Goal: Navigation & Orientation: Understand site structure

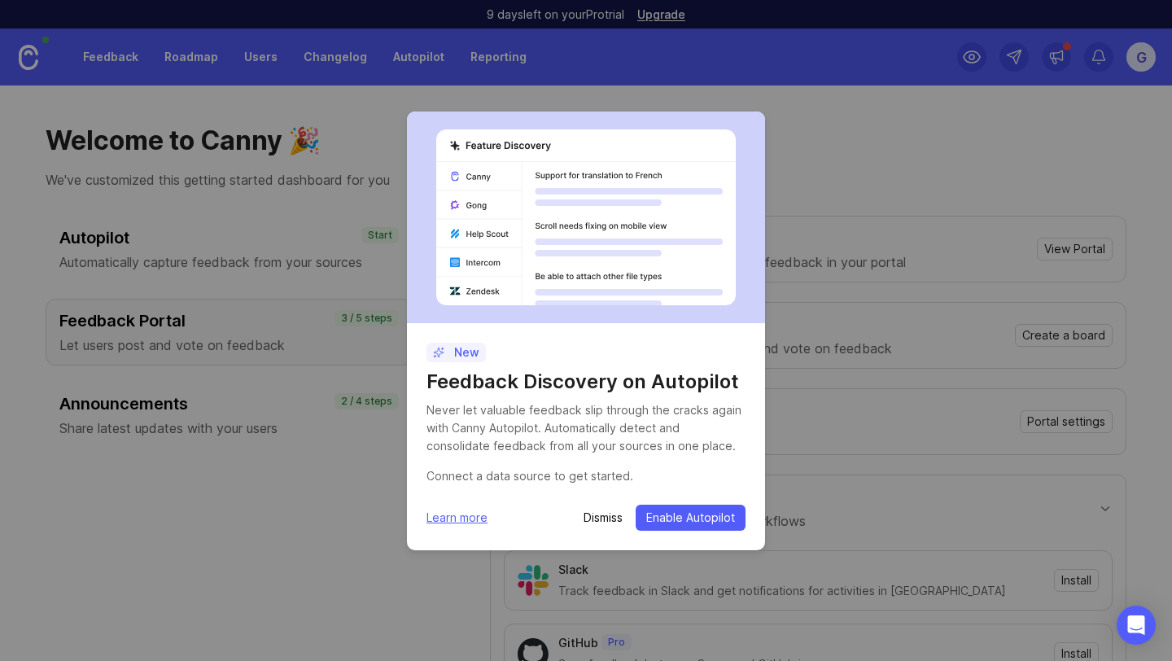
click at [618, 513] on p "Dismiss" at bounding box center [602, 517] width 39 height 16
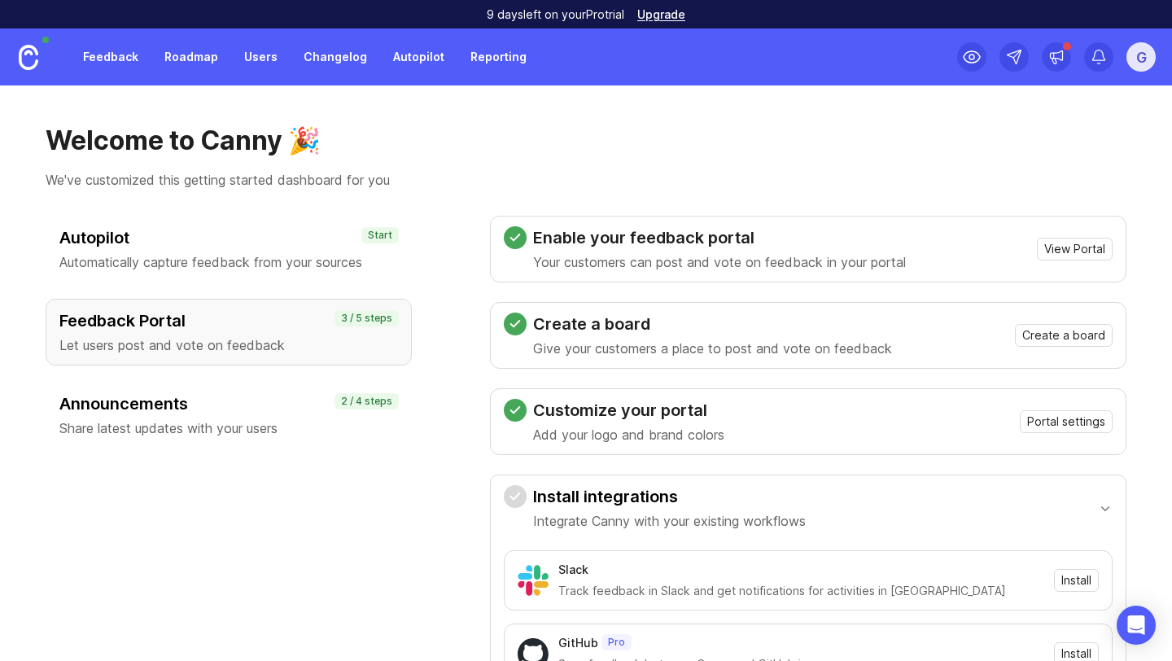
click at [1137, 54] on div "g" at bounding box center [1140, 56] width 29 height 29
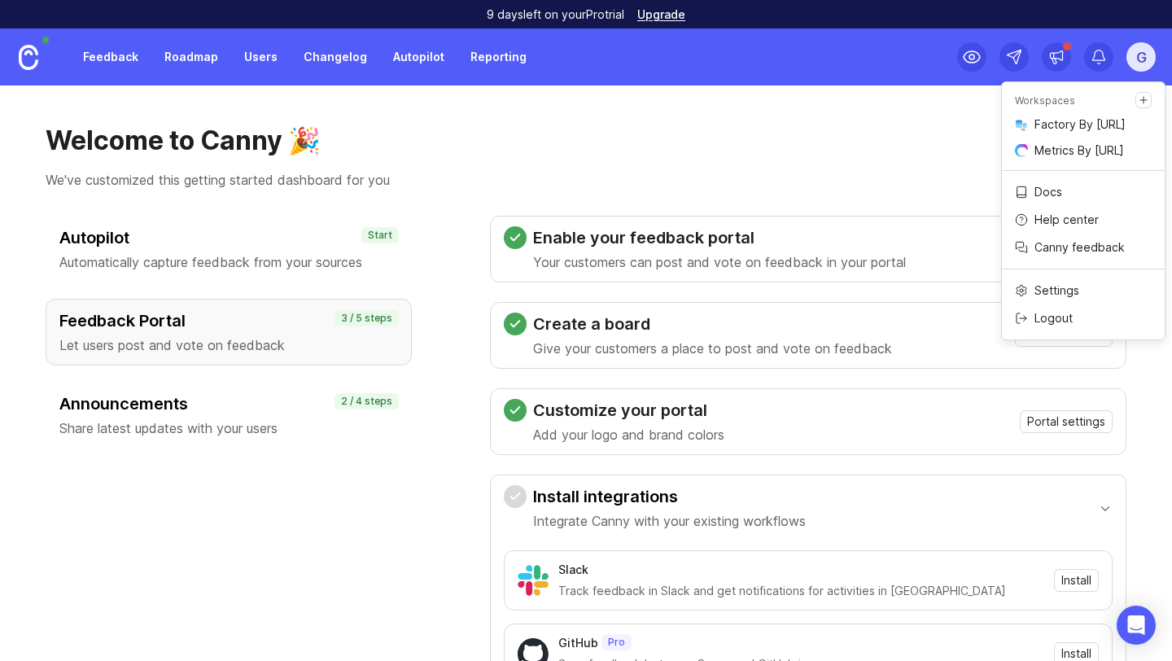
click at [936, 132] on h1 "Welcome to Canny 🎉" at bounding box center [586, 140] width 1081 height 33
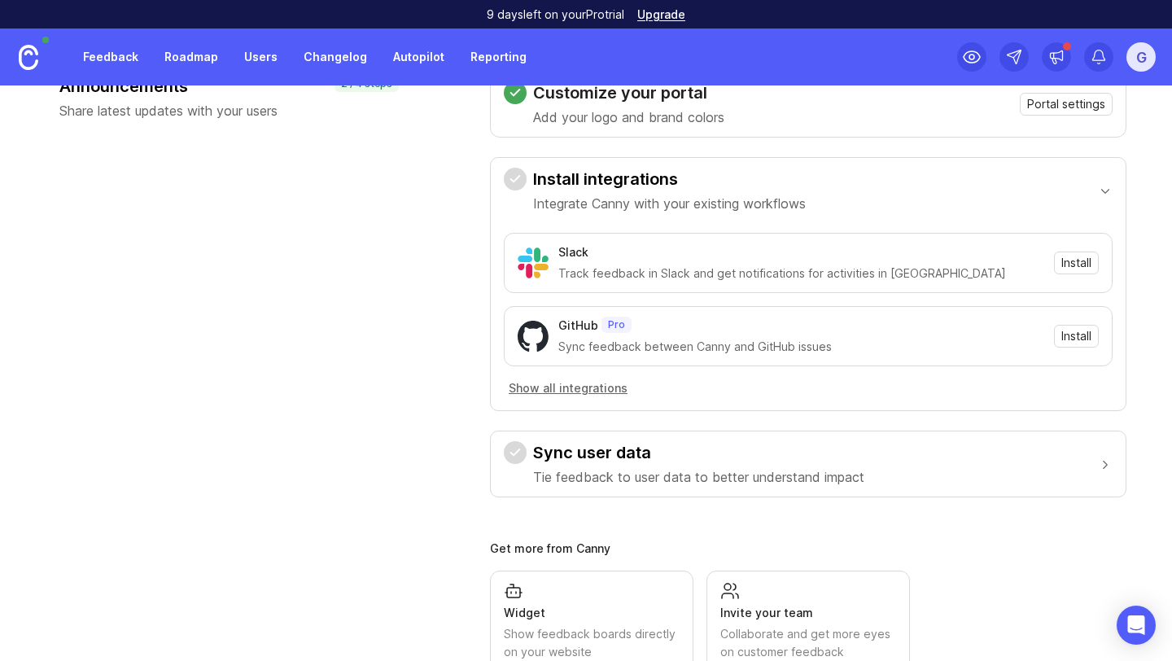
scroll to position [343, 0]
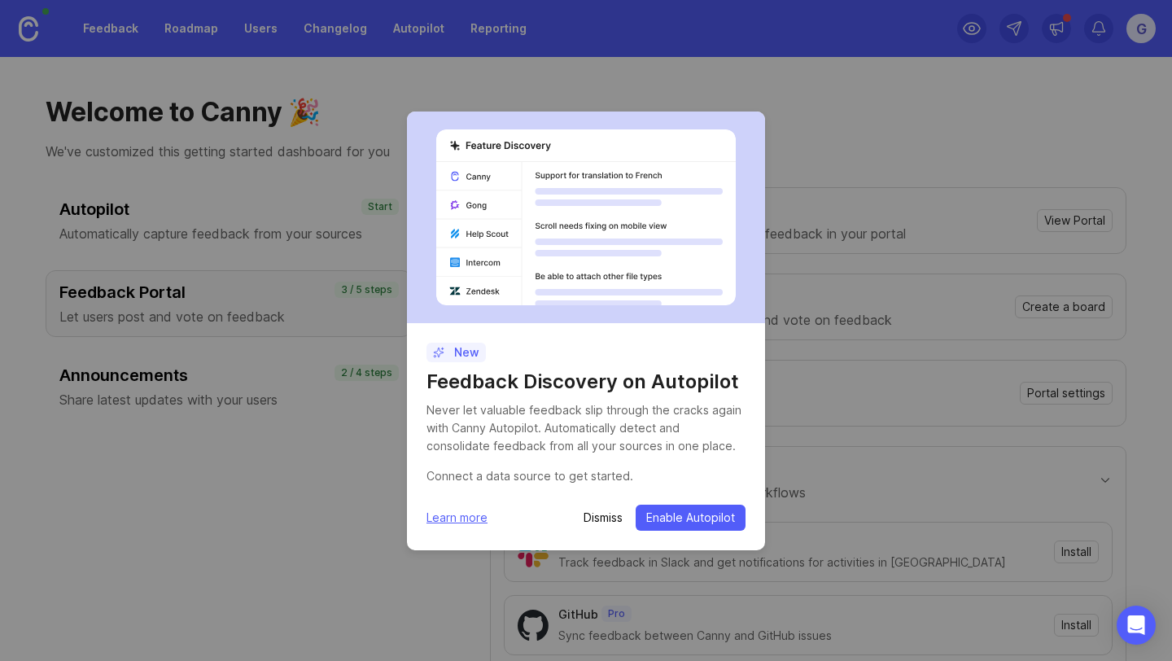
click at [606, 516] on p "Dismiss" at bounding box center [602, 517] width 39 height 16
click at [585, 512] on p "Dismiss" at bounding box center [602, 517] width 39 height 16
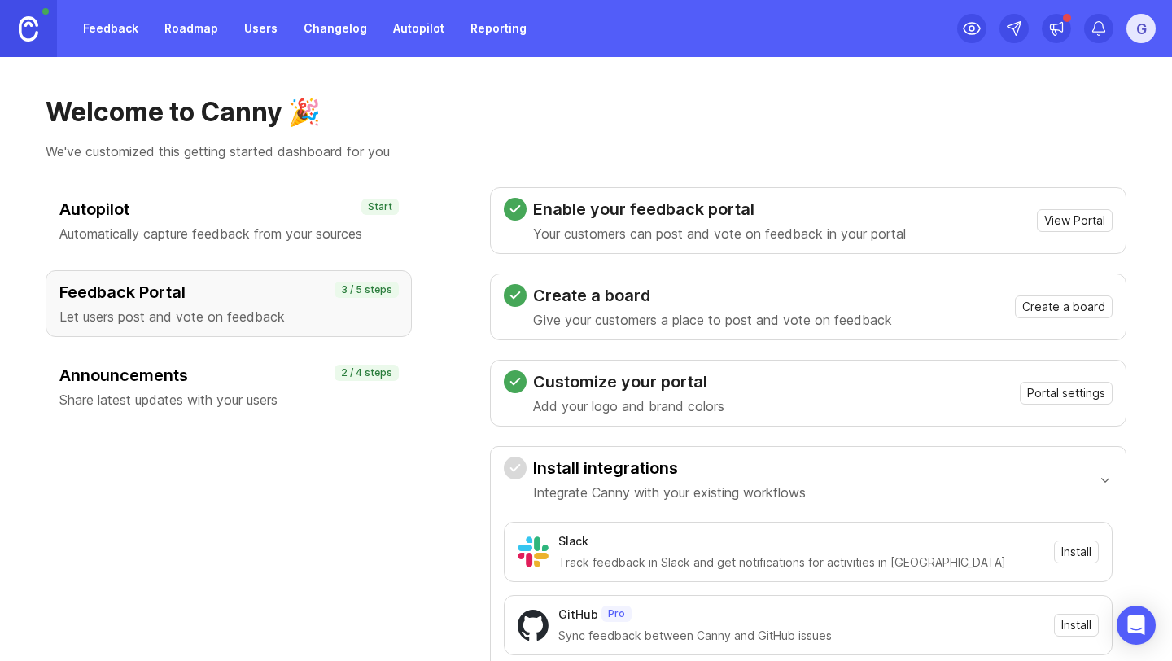
click at [185, 32] on link "Roadmap" at bounding box center [191, 28] width 73 height 29
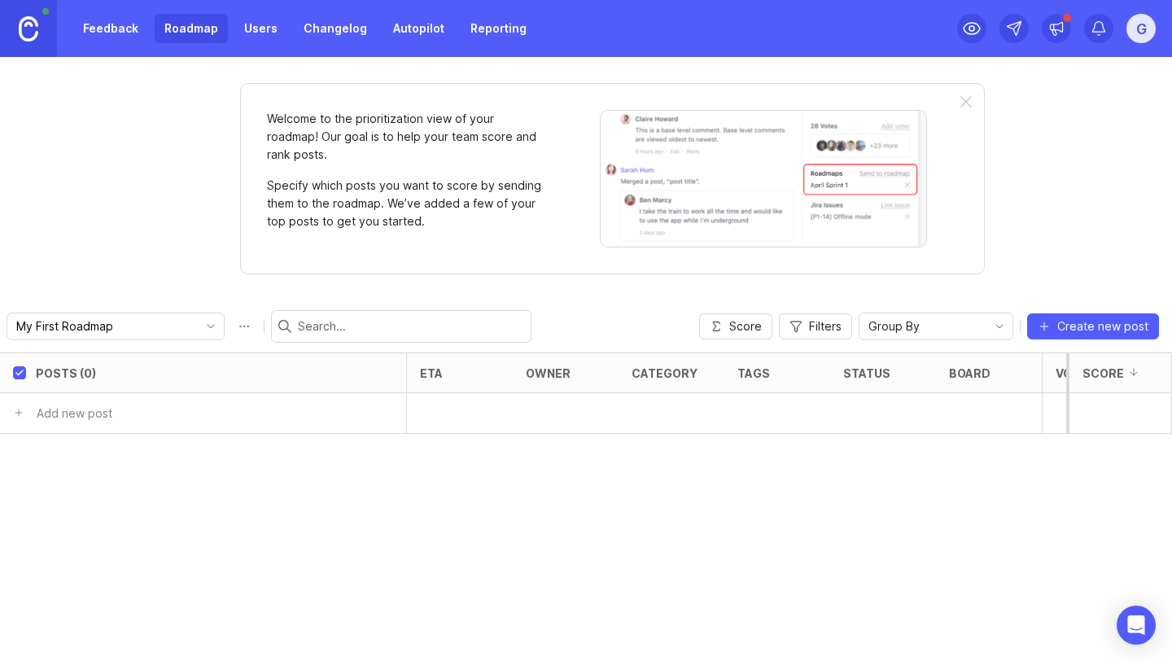
click at [300, 27] on link "Changelog" at bounding box center [335, 28] width 83 height 29
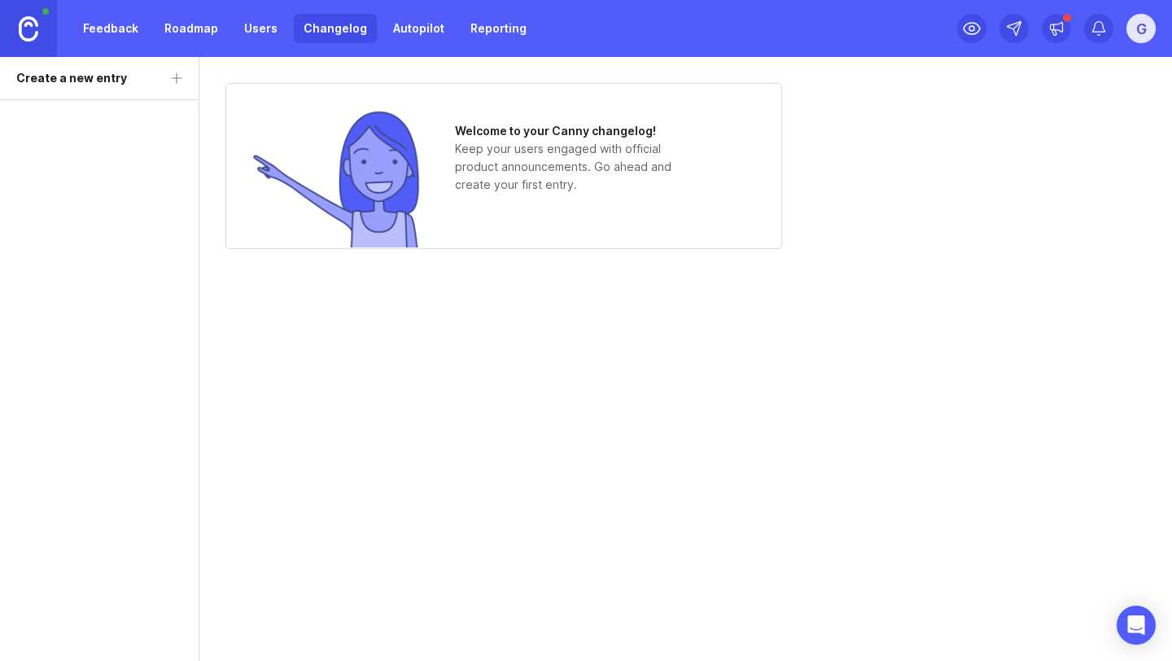
click at [90, 27] on link "Feedback" at bounding box center [110, 28] width 75 height 29
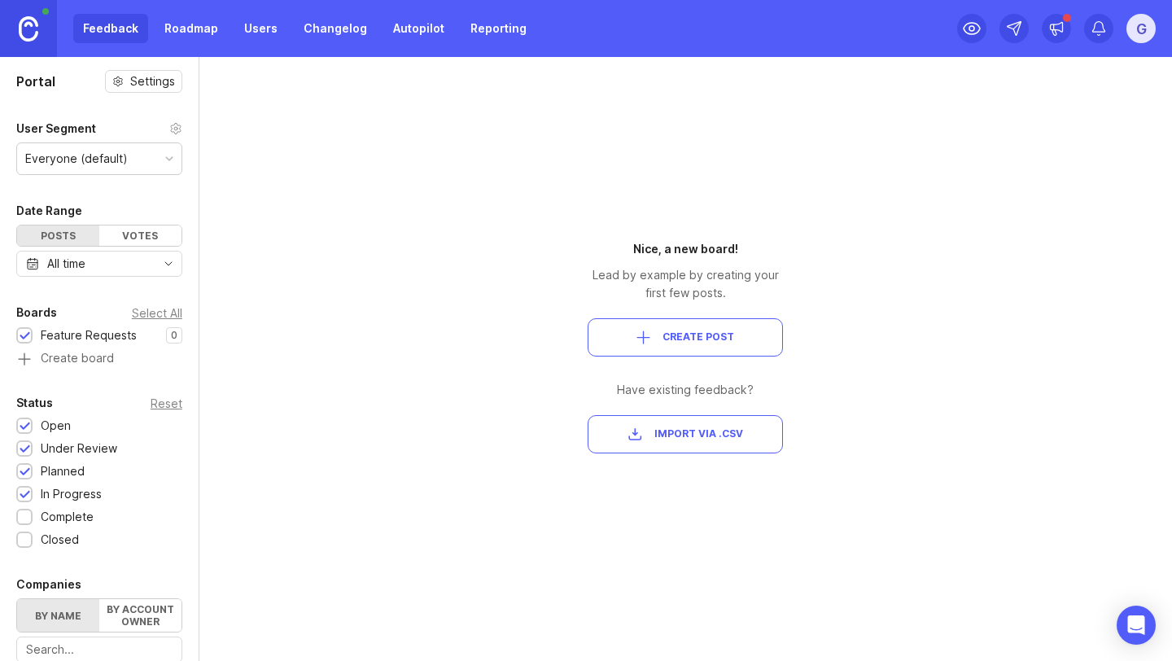
click at [177, 16] on link "Roadmap" at bounding box center [191, 28] width 73 height 29
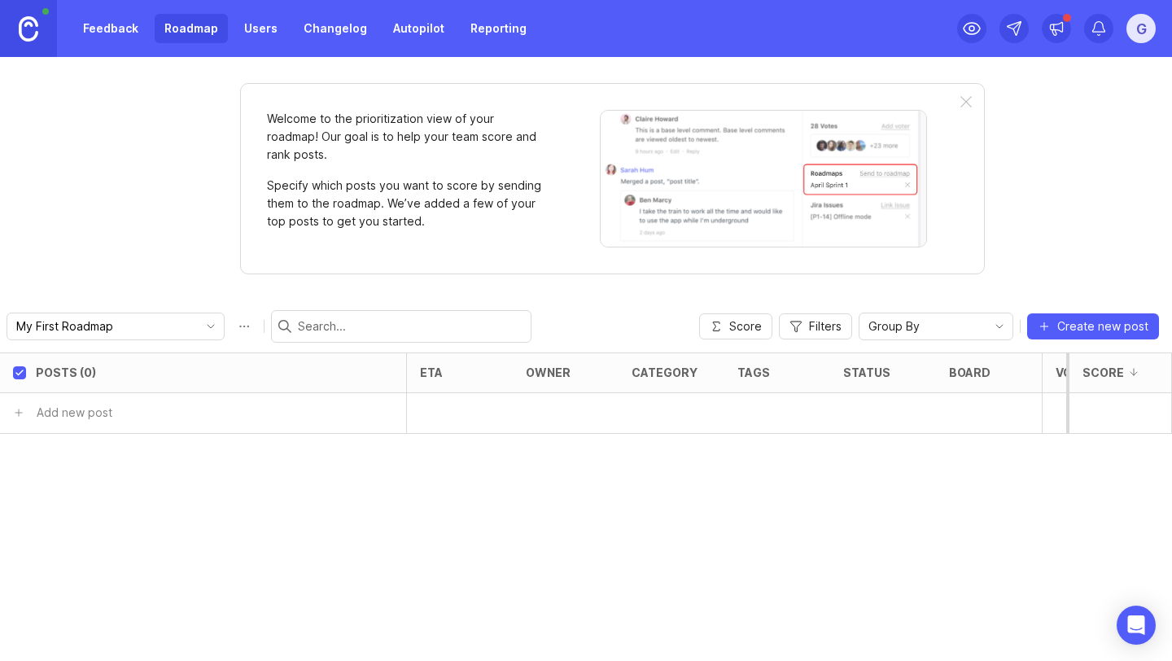
click at [365, 24] on link "Changelog" at bounding box center [335, 28] width 83 height 29
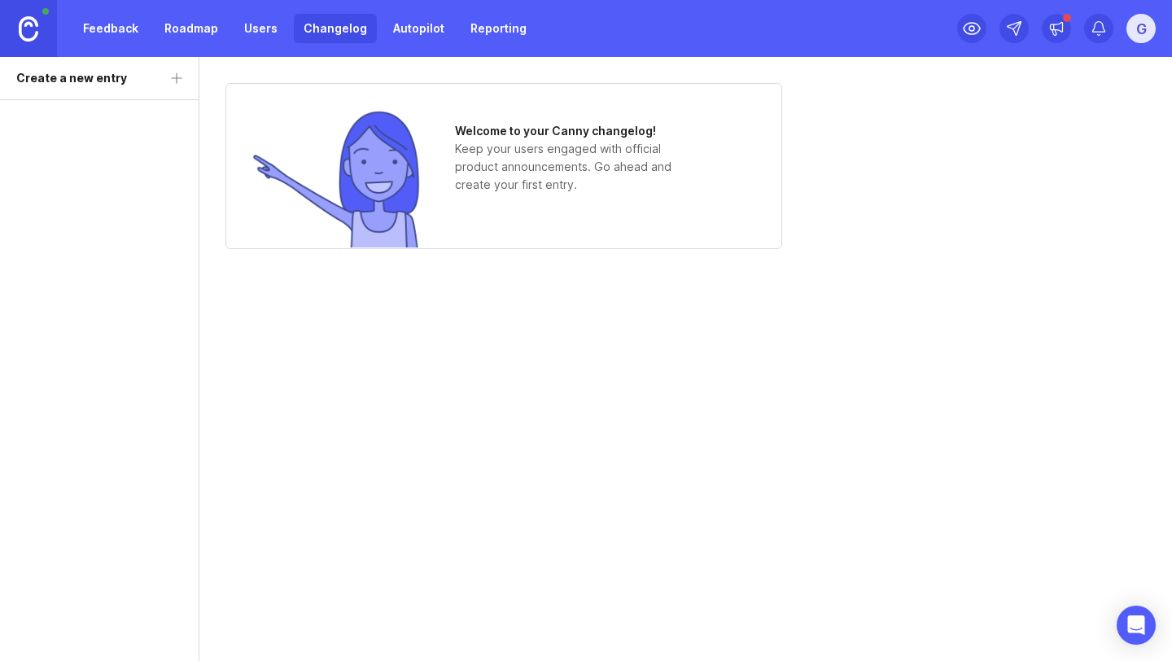
click at [419, 24] on link "Autopilot" at bounding box center [418, 28] width 71 height 29
click at [480, 23] on link "Reporting" at bounding box center [499, 28] width 76 height 29
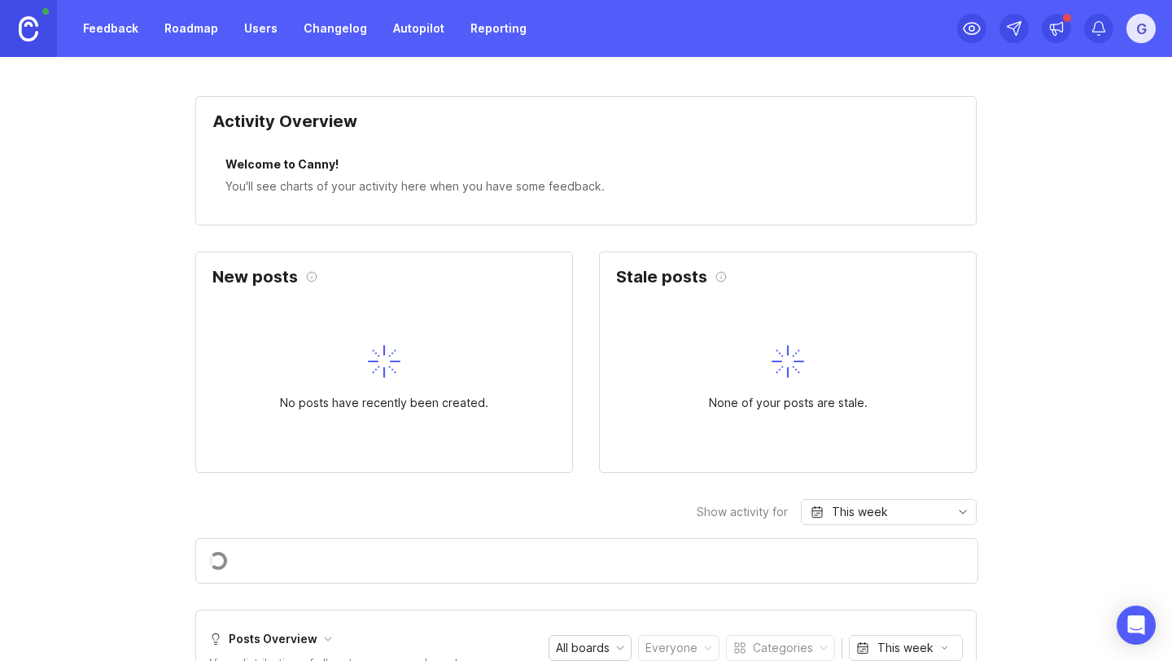
click at [426, 24] on link "Autopilot" at bounding box center [418, 28] width 71 height 29
